Goal: Task Accomplishment & Management: Complete application form

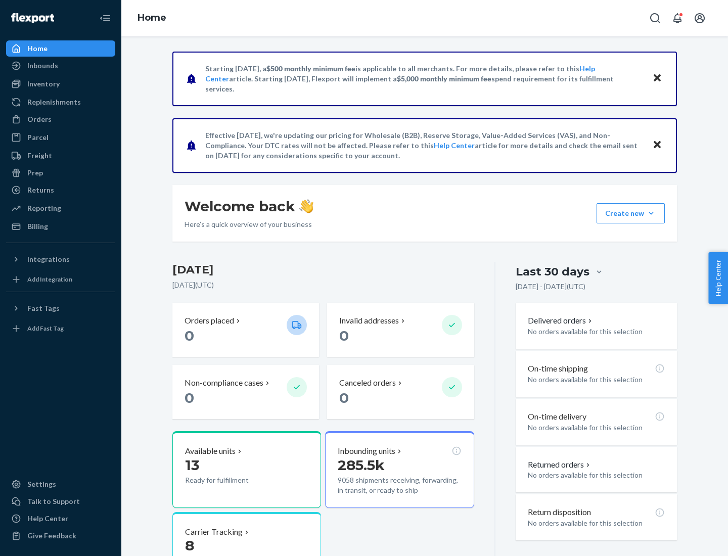
click at [651, 213] on button "Create new Create new inbound Create new order Create new product" at bounding box center [631, 213] width 68 height 20
click at [61, 66] on div "Inbounds" at bounding box center [60, 66] width 107 height 14
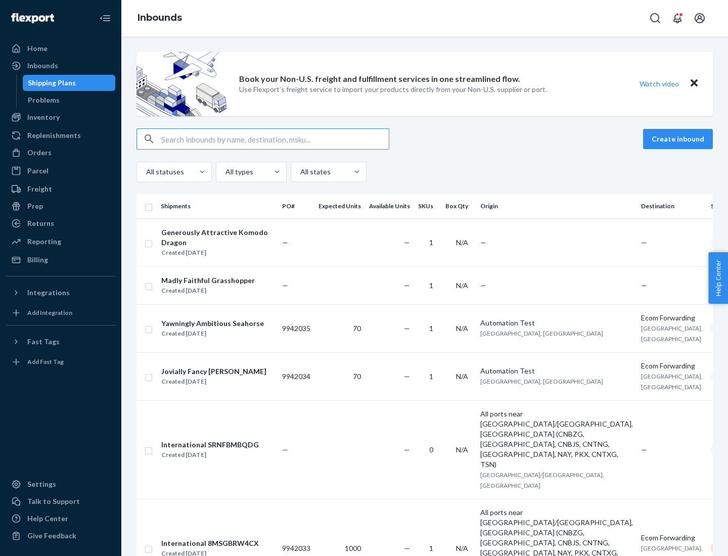
click at [679, 139] on button "Create inbound" at bounding box center [678, 139] width 70 height 20
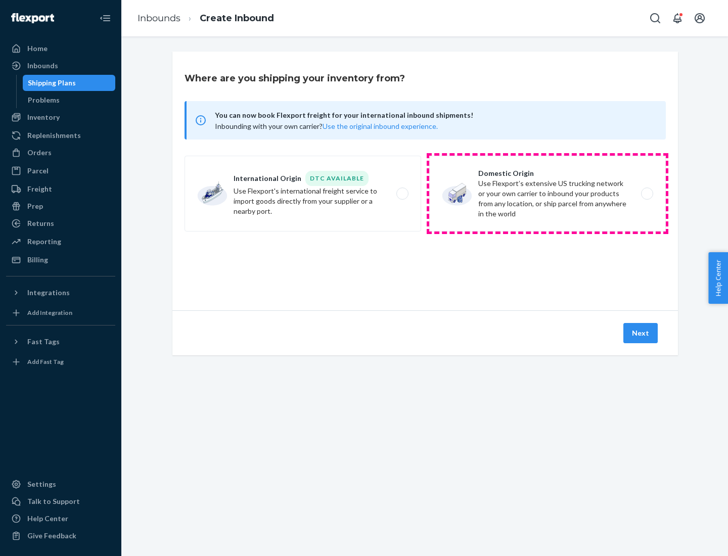
click at [548, 194] on label "Domestic Origin Use Flexport’s extensive US trucking network or your own carrie…" at bounding box center [547, 194] width 237 height 76
click at [647, 194] on input "Domestic Origin Use Flexport’s extensive US trucking network or your own carrie…" at bounding box center [650, 194] width 7 height 7
radio input "true"
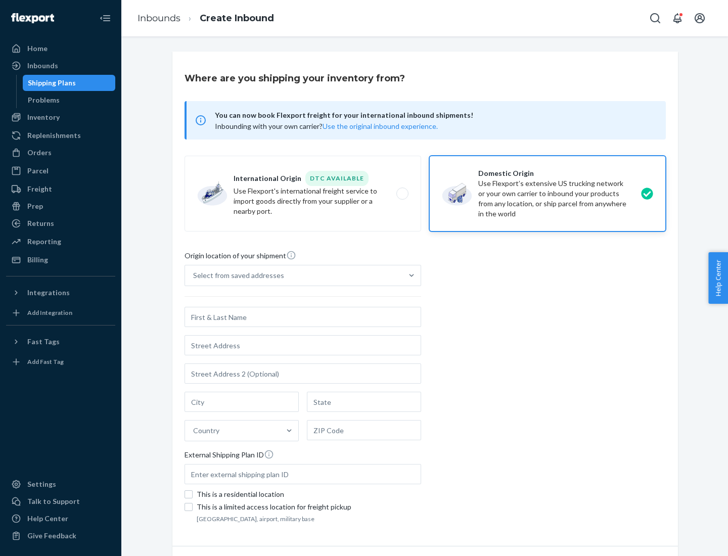
click at [236, 276] on div "Select from saved addresses" at bounding box center [238, 275] width 91 height 10
click at [194, 276] on input "Select from saved addresses" at bounding box center [193, 275] width 1 height 10
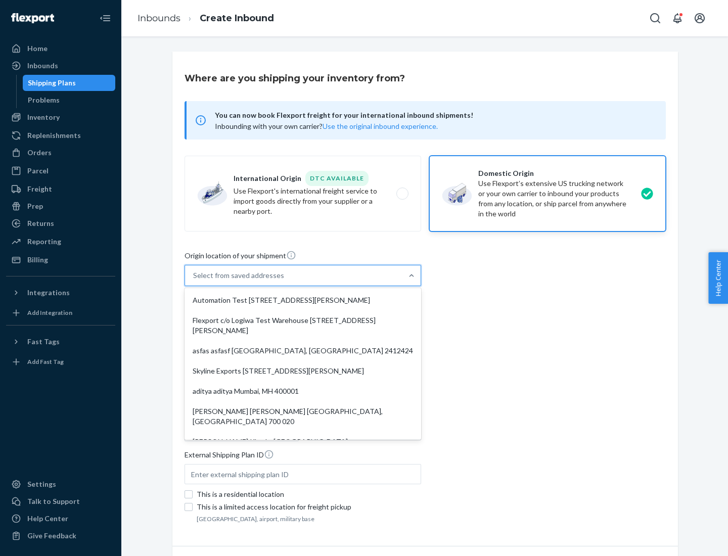
scroll to position [4, 0]
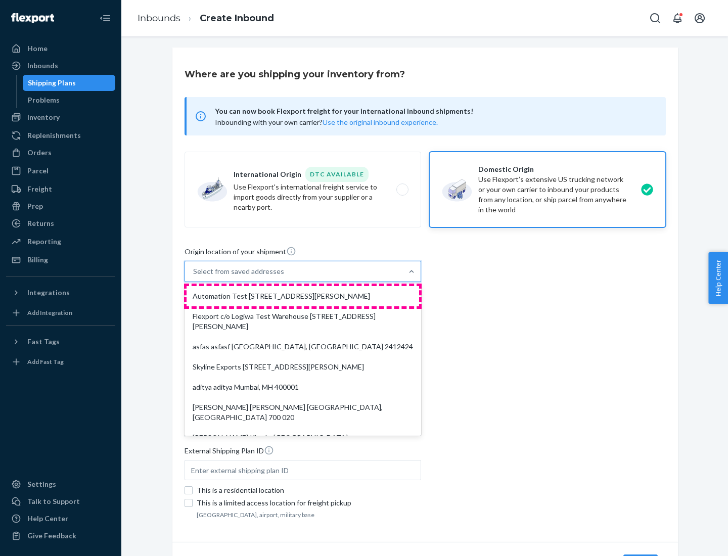
click at [303, 296] on div "Automation Test [STREET_ADDRESS][PERSON_NAME]" at bounding box center [303, 296] width 233 height 20
click at [194, 277] on input "option Automation Test [STREET_ADDRESS][PERSON_NAME]. 9 results available. Use …" at bounding box center [193, 271] width 1 height 10
type input "Automation Test"
type input "9th Floor"
type input "[GEOGRAPHIC_DATA]"
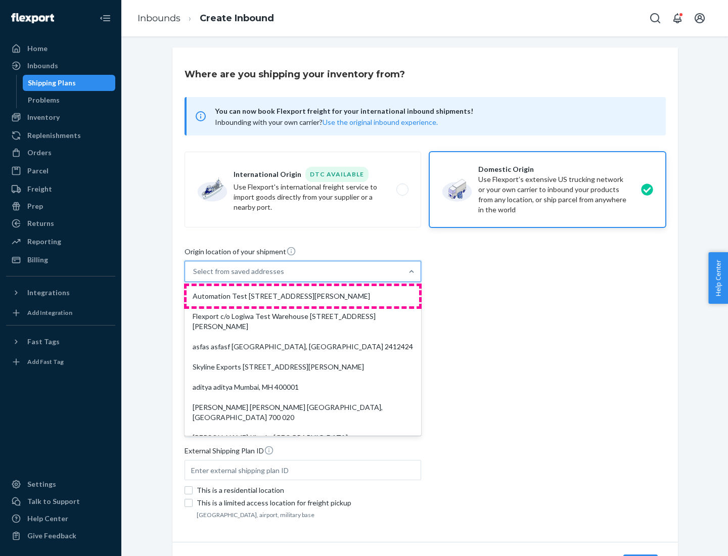
type input "CA"
type input "94104"
type input "[STREET_ADDRESS][PERSON_NAME]"
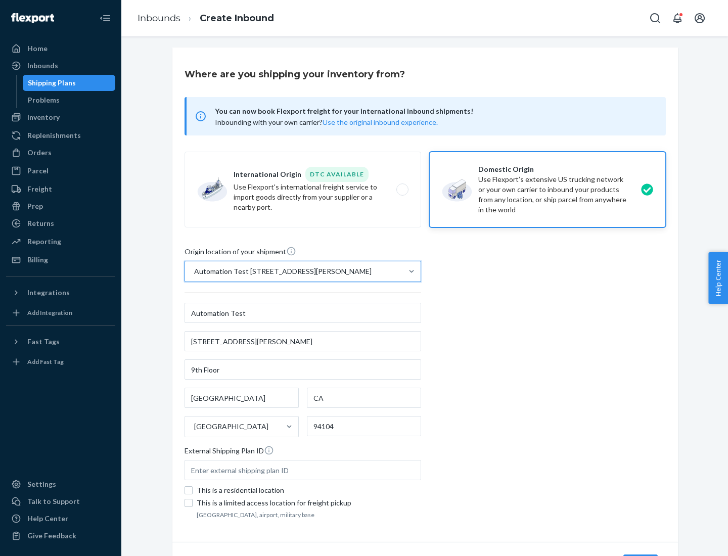
scroll to position [59, 0]
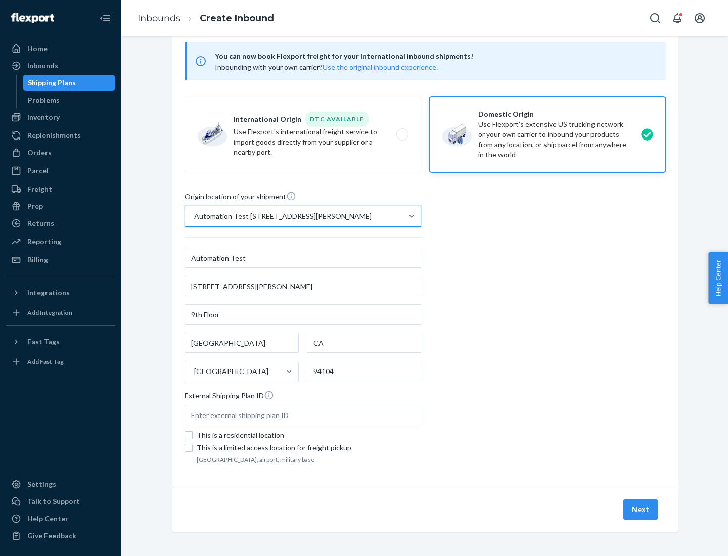
click at [641, 510] on button "Next" at bounding box center [640, 509] width 34 height 20
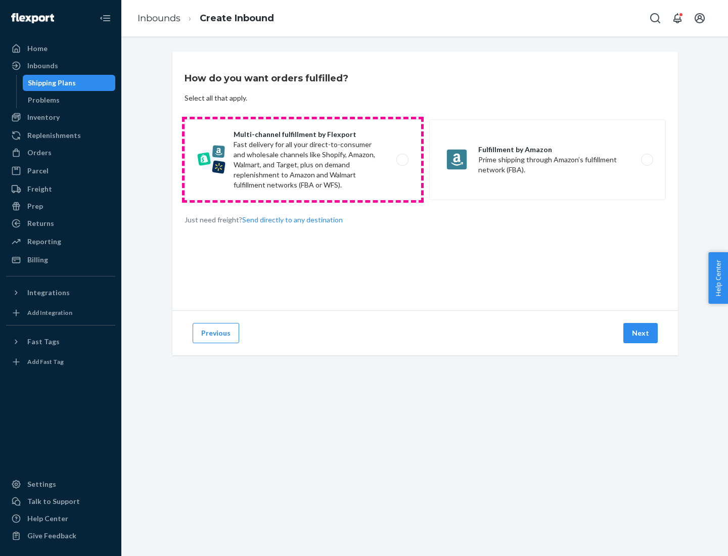
click at [303, 160] on label "Multi-channel fulfillment by Flexport Fast delivery for all your direct-to-cons…" at bounding box center [303, 159] width 237 height 81
click at [402, 160] on input "Multi-channel fulfillment by Flexport Fast delivery for all your direct-to-cons…" at bounding box center [405, 160] width 7 height 7
radio input "true"
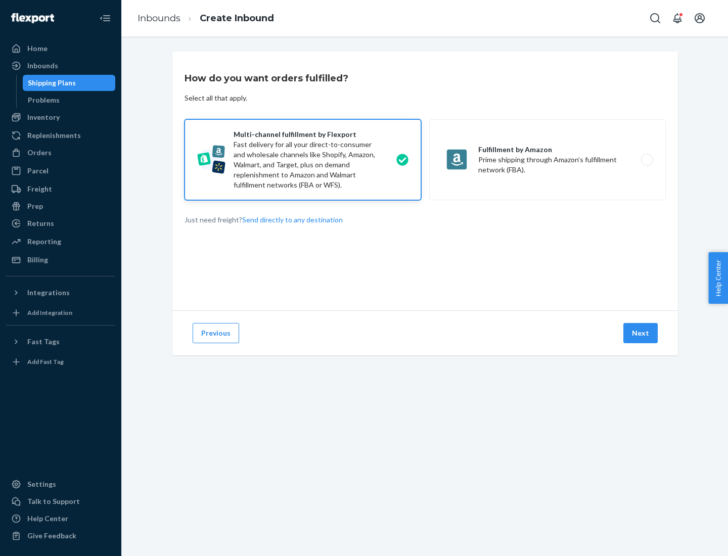
click at [641, 333] on button "Next" at bounding box center [640, 333] width 34 height 20
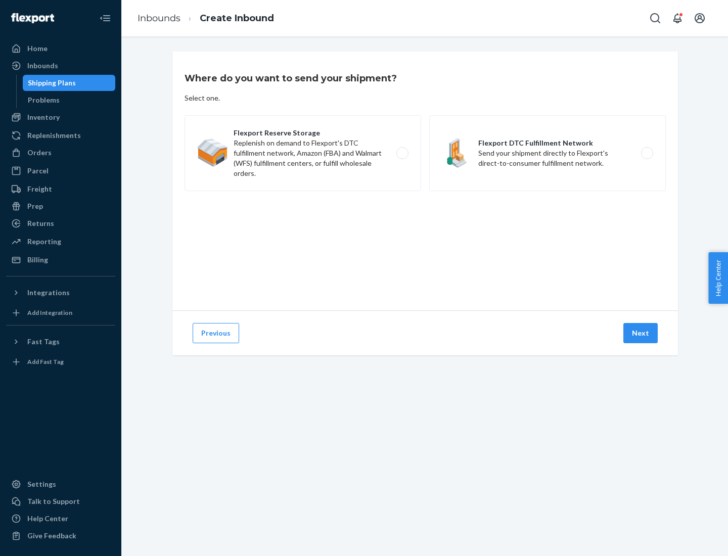
click at [548, 153] on label "Flexport DTC Fulfillment Network Send your shipment directly to Flexport's dire…" at bounding box center [547, 153] width 237 height 76
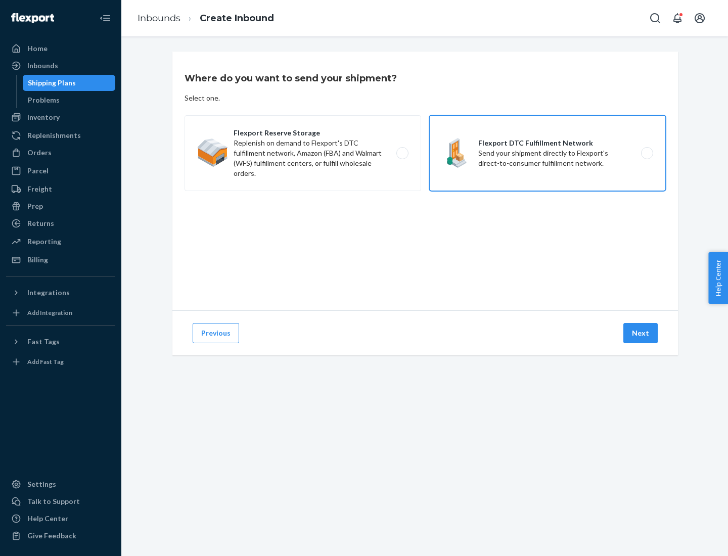
click at [647, 153] on input "Flexport DTC Fulfillment Network Send your shipment directly to Flexport's dire…" at bounding box center [650, 153] width 7 height 7
radio input "true"
click at [641, 333] on button "Next" at bounding box center [640, 333] width 34 height 20
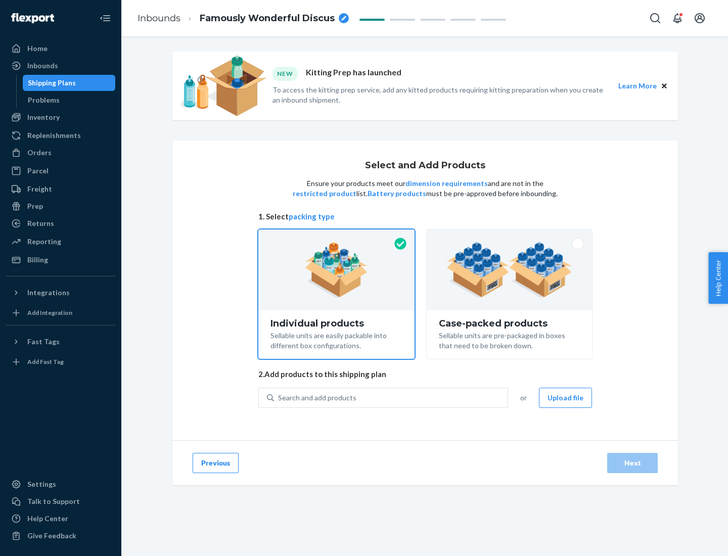
click at [510, 270] on img at bounding box center [509, 270] width 126 height 56
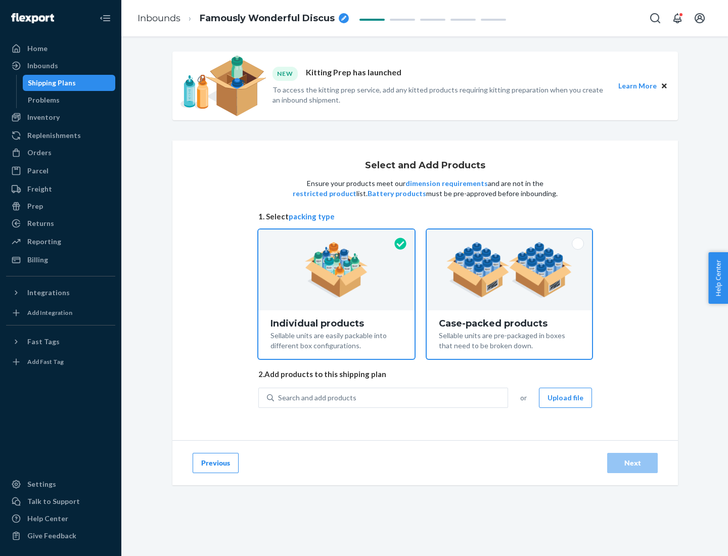
click at [510, 236] on input "Case-packed products Sellable units are pre-packaged in boxes that need to be b…" at bounding box center [509, 233] width 7 height 7
radio input "true"
radio input "false"
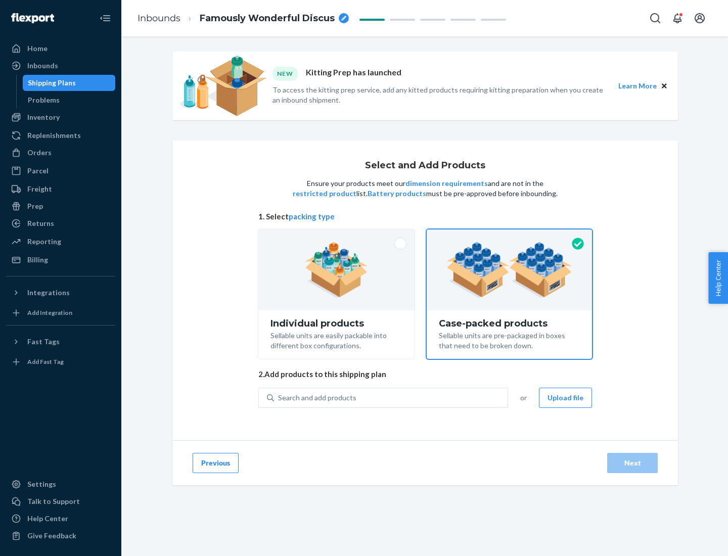
click at [391, 397] on div "Search and add products" at bounding box center [391, 398] width 234 height 18
click at [279, 397] on input "Search and add products" at bounding box center [278, 398] width 1 height 10
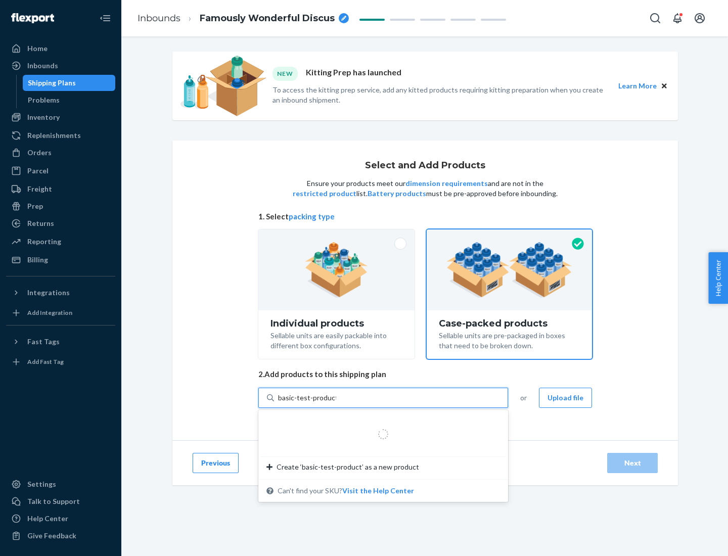
type input "basic-test-product-1"
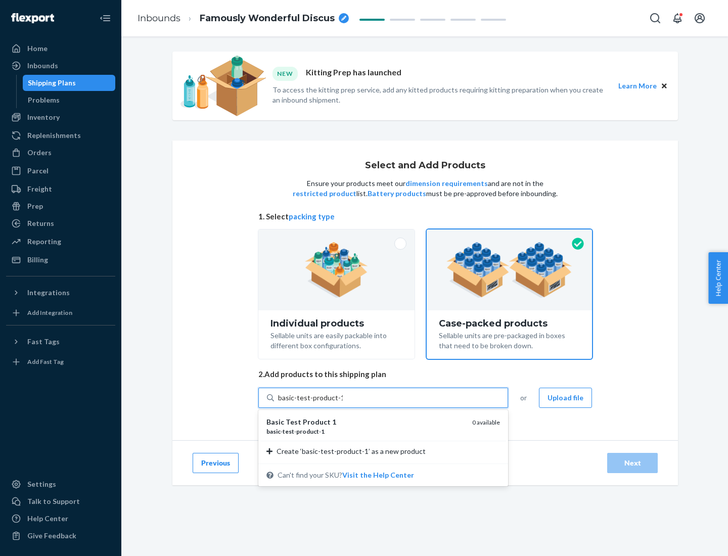
click at [366, 431] on div "basic - test - product - 1" at bounding box center [365, 431] width 198 height 9
click at [343, 403] on input "basic-test-product-1" at bounding box center [310, 398] width 65 height 10
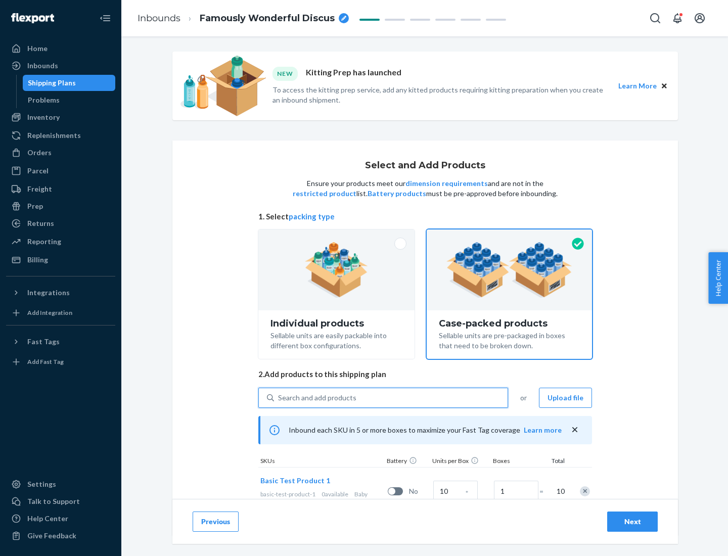
scroll to position [36, 0]
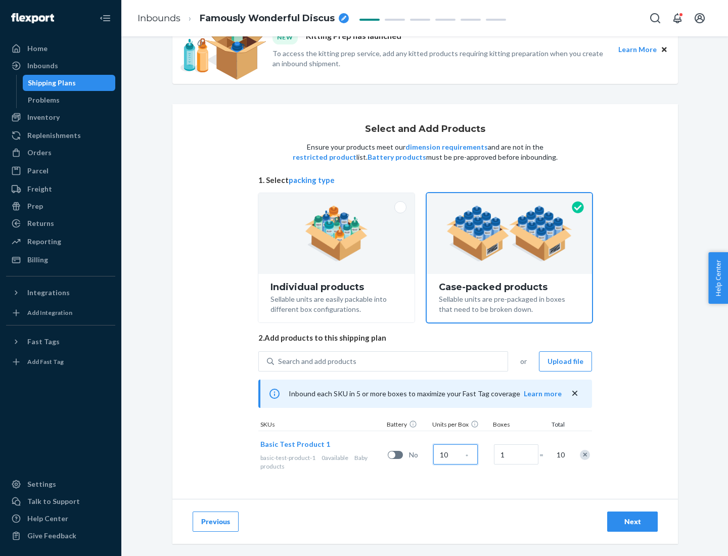
type input "10"
type input "7"
click at [632, 522] on div "Next" at bounding box center [632, 522] width 33 height 10
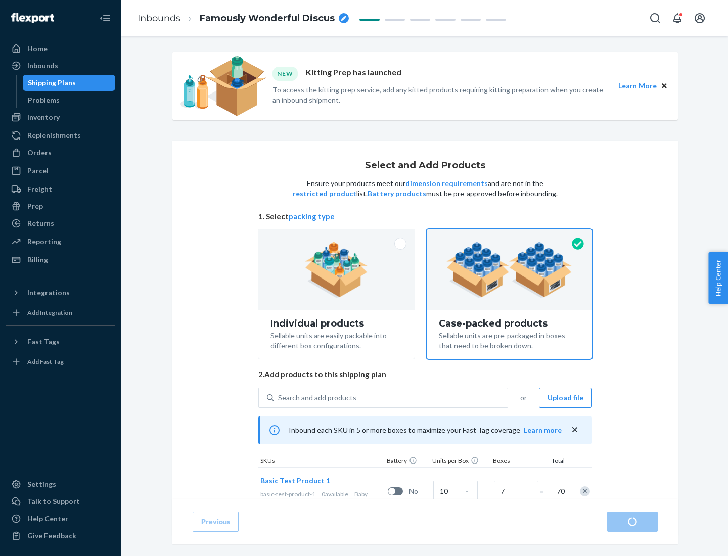
radio input "true"
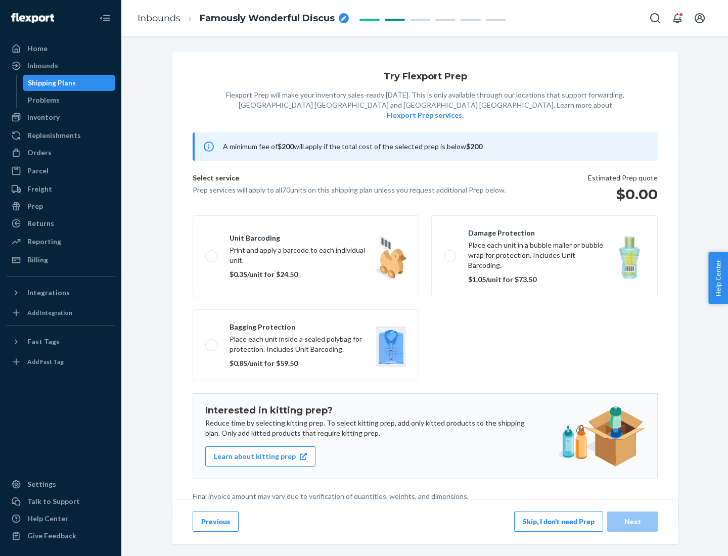
scroll to position [3, 0]
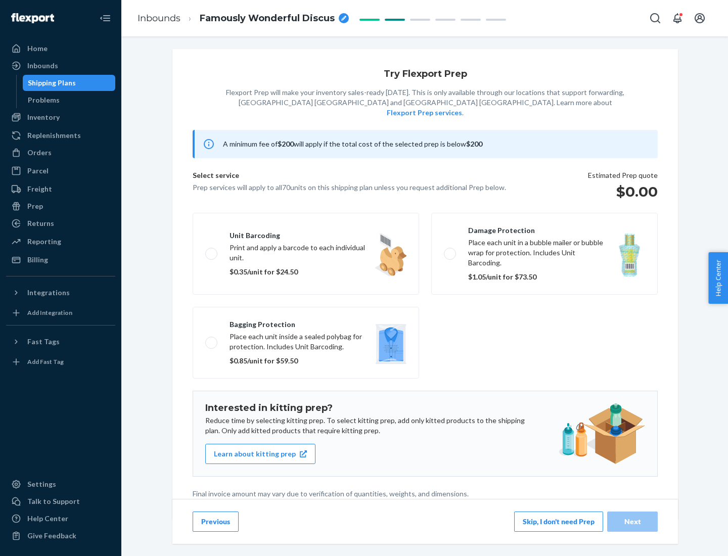
click at [306, 322] on label "Bagging protection Place each unit inside a sealed polybag for protection. Incl…" at bounding box center [306, 343] width 226 height 72
click at [212, 339] on input "Bagging protection Place each unit inside a sealed polybag for protection. Incl…" at bounding box center [208, 342] width 7 height 7
checkbox input "true"
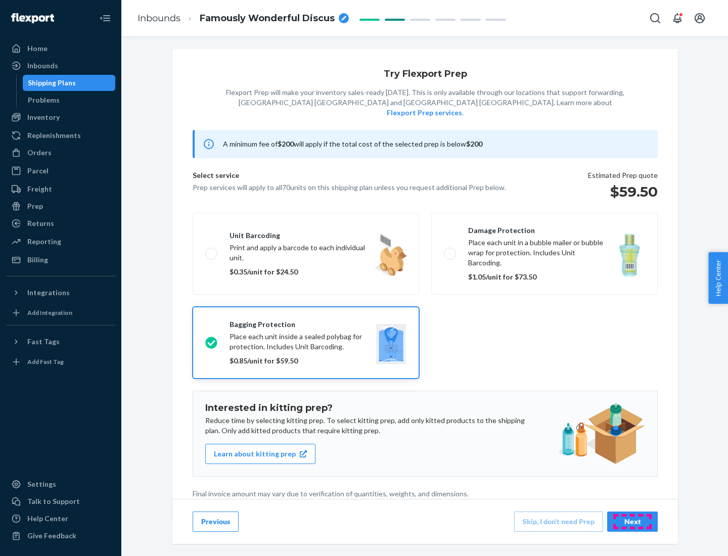
click at [632, 521] on div "Next" at bounding box center [632, 522] width 33 height 10
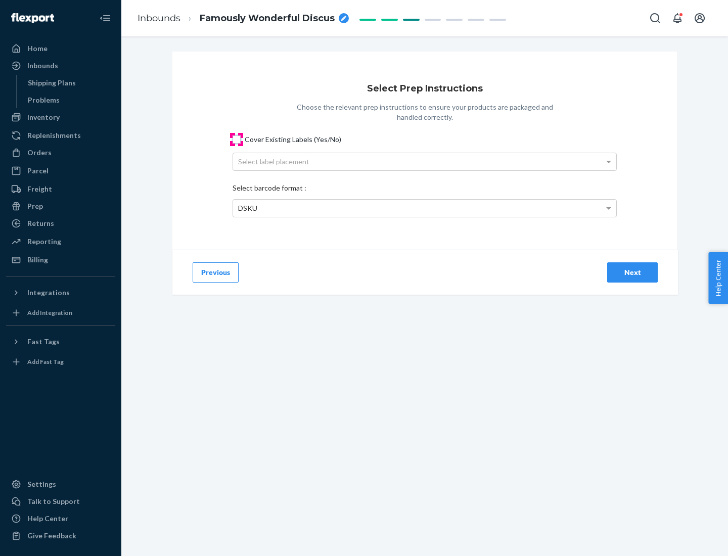
click at [237, 139] on input "Cover Existing Labels (Yes/No)" at bounding box center [237, 139] width 8 height 8
checkbox input "true"
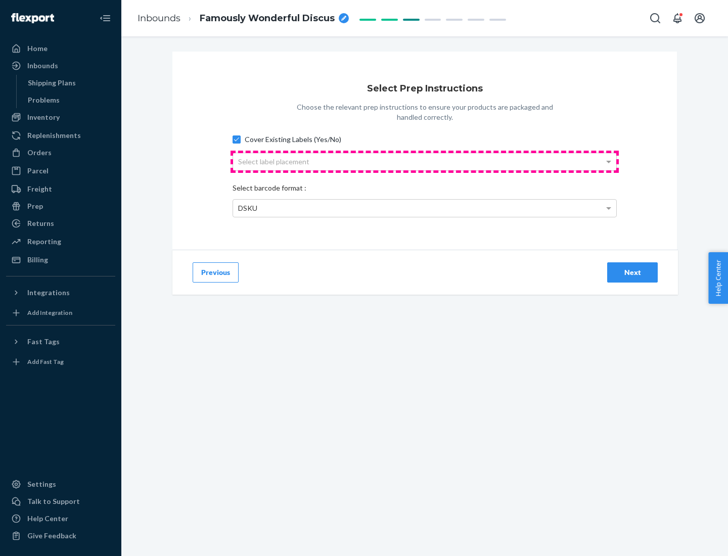
click at [425, 161] on div "Select label placement" at bounding box center [424, 161] width 383 height 17
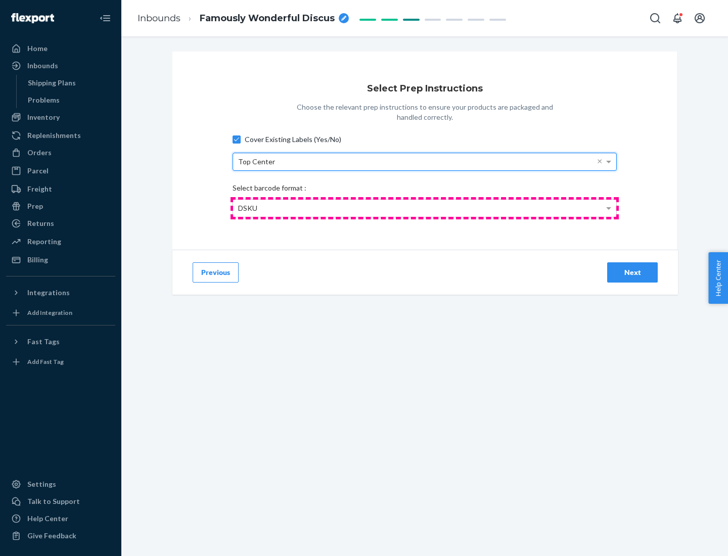
click at [425, 208] on div "DSKU" at bounding box center [424, 208] width 383 height 17
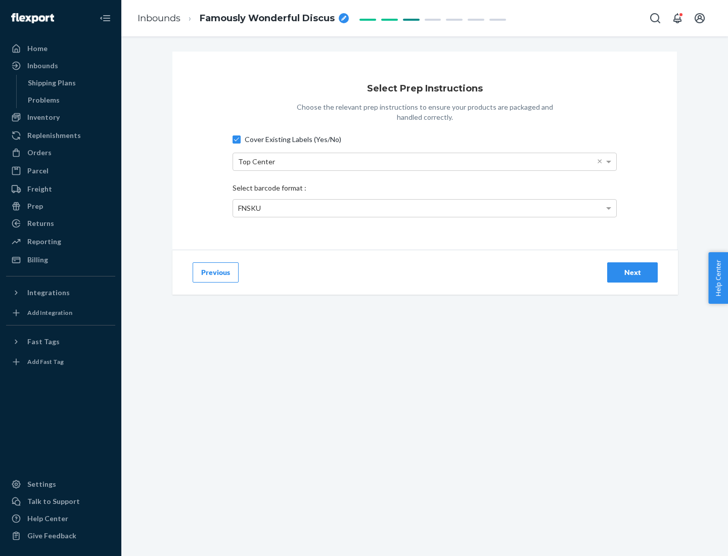
click at [632, 272] on div "Next" at bounding box center [632, 272] width 33 height 10
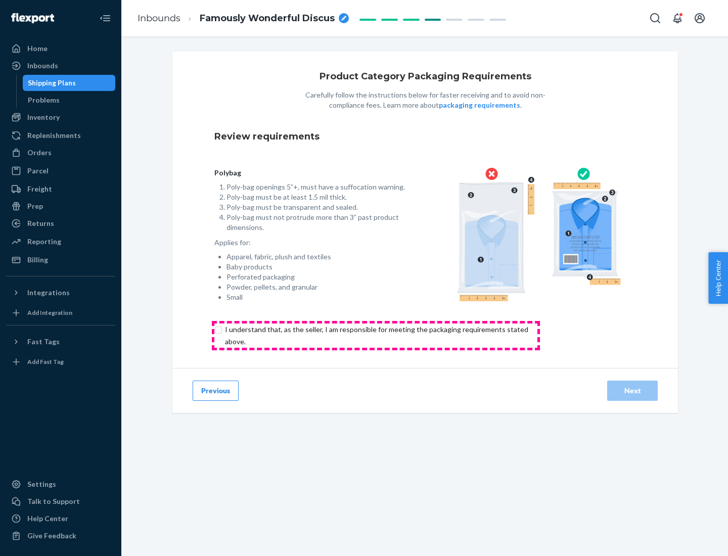
click at [376, 335] on input "checkbox" at bounding box center [382, 336] width 336 height 24
checkbox input "true"
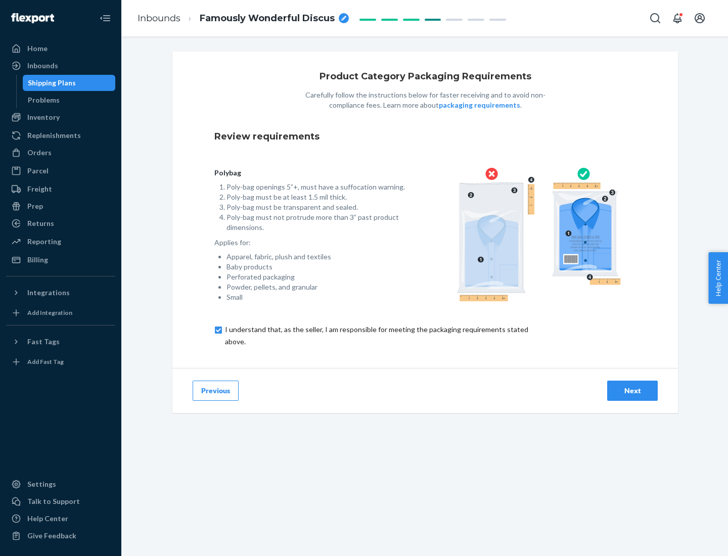
click at [632, 390] on div "Next" at bounding box center [632, 391] width 33 height 10
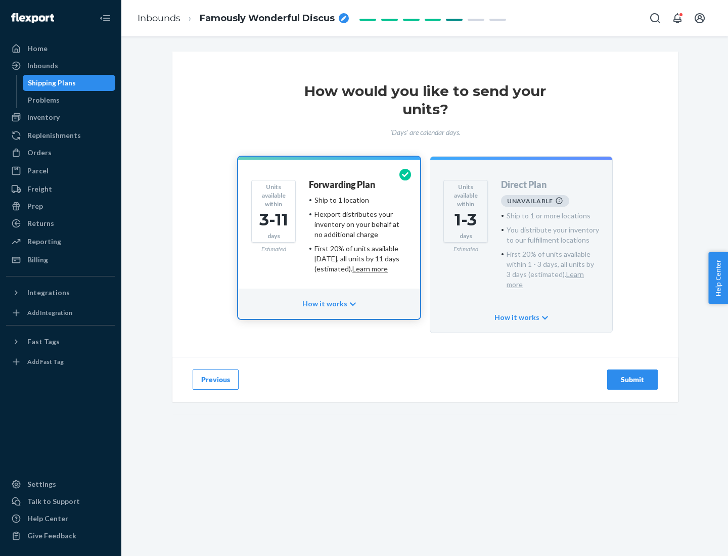
click at [343, 185] on h4 "Forwarding Plan" at bounding box center [342, 185] width 66 height 10
click at [632, 375] on div "Submit" at bounding box center [632, 380] width 33 height 10
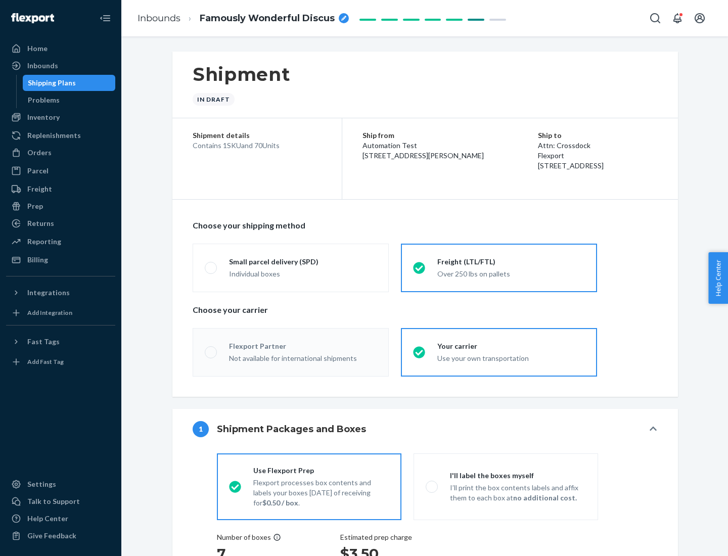
radio input "true"
radio input "false"
radio input "true"
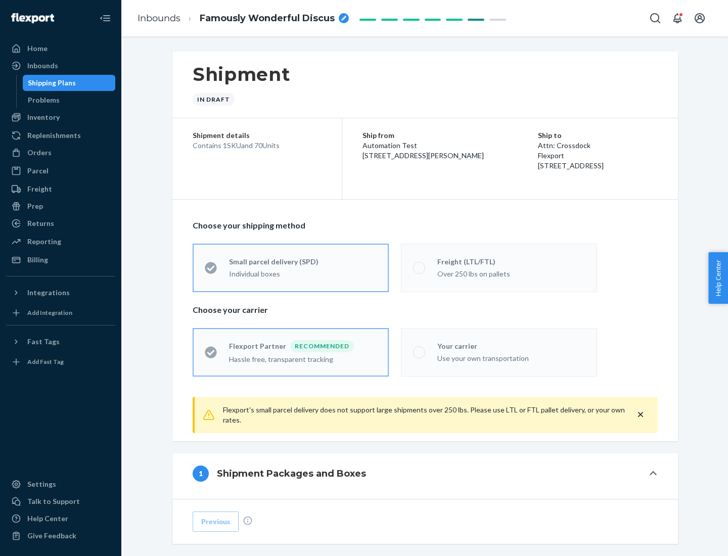
click at [499, 267] on div "Over 250 lbs on pallets" at bounding box center [511, 273] width 148 height 12
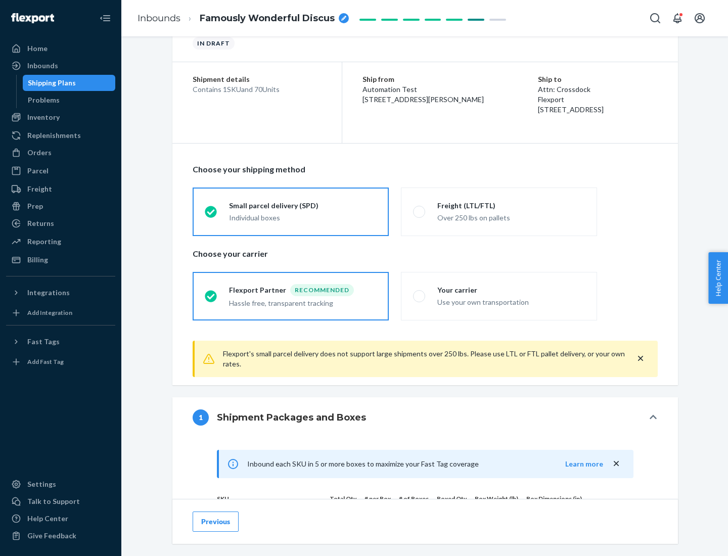
click at [499, 296] on div "Use your own transportation" at bounding box center [511, 301] width 148 height 12
click at [420, 296] on input "Your carrier Use your own transportation" at bounding box center [416, 296] width 7 height 7
radio input "true"
radio input "false"
